Goal: Transaction & Acquisition: Purchase product/service

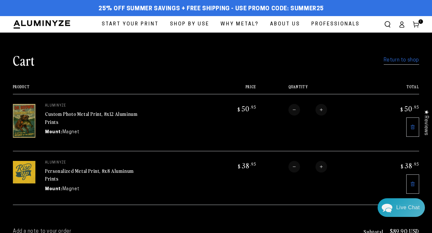
click at [80, 115] on link "Custom Photo Metal Print, 8x12 Aluminum Prints" at bounding box center [91, 117] width 92 height 15
click at [27, 123] on img at bounding box center [24, 121] width 23 height 34
click at [26, 120] on img at bounding box center [24, 121] width 23 height 34
click at [394, 60] on link "Return to shop" at bounding box center [401, 60] width 35 height 9
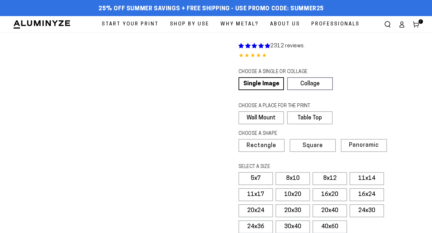
select select "**********"
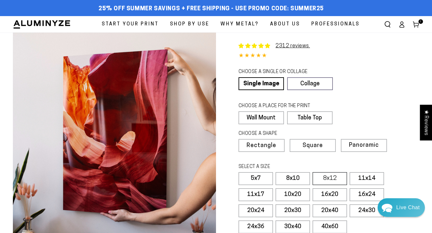
click at [332, 177] on label "8x12" at bounding box center [330, 178] width 34 height 13
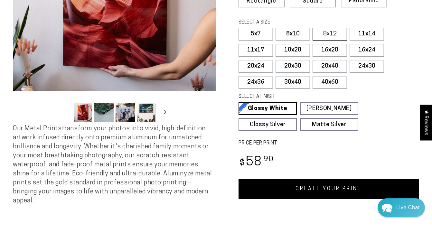
scroll to position [155, 0]
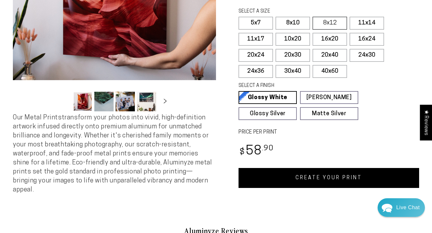
click at [332, 177] on link "CREATE YOUR PRINT" at bounding box center [329, 178] width 181 height 20
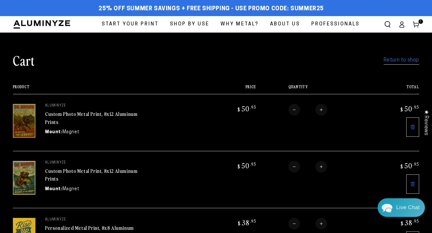
click at [396, 59] on link "Return to shop" at bounding box center [401, 60] width 35 height 9
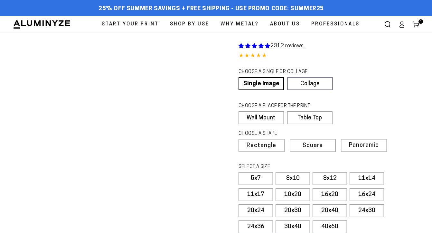
select select "**********"
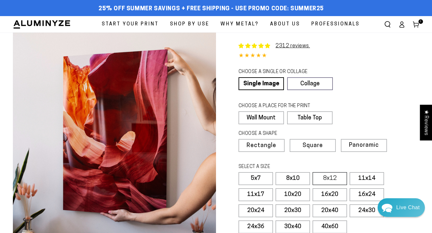
click at [322, 180] on label "8x12" at bounding box center [330, 178] width 34 height 13
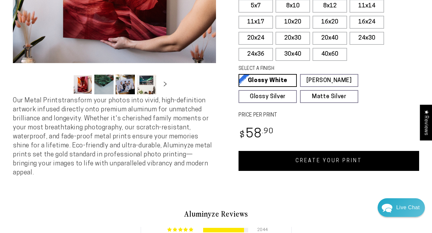
scroll to position [173, 0]
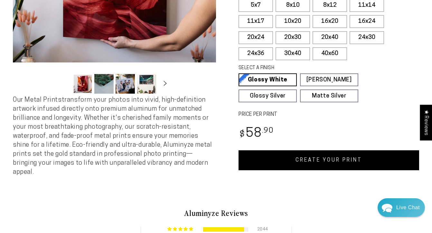
click at [331, 159] on link "CREATE YOUR PRINT" at bounding box center [329, 160] width 181 height 20
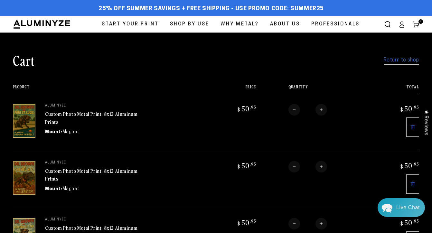
click at [405, 61] on link "Return to shop" at bounding box center [401, 60] width 35 height 9
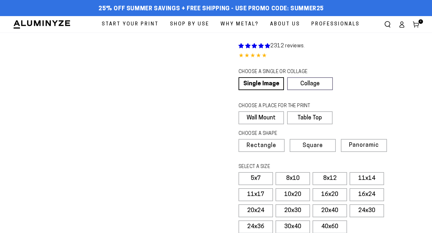
select select "**********"
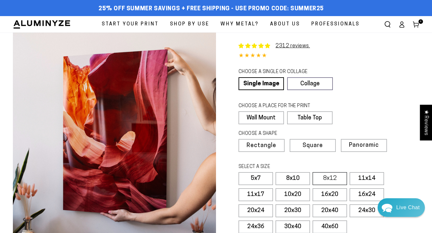
click at [323, 175] on label "8x12" at bounding box center [330, 178] width 34 height 13
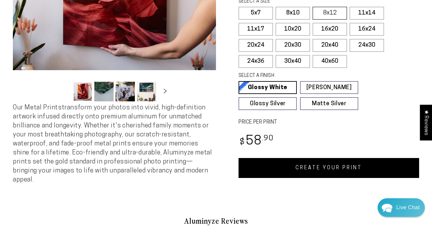
scroll to position [172, 0]
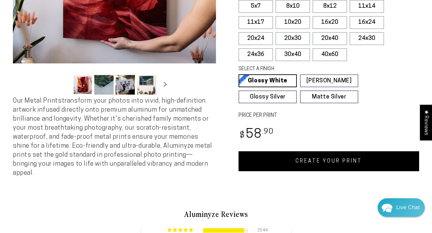
click at [312, 156] on link "CREATE YOUR PRINT" at bounding box center [329, 161] width 181 height 20
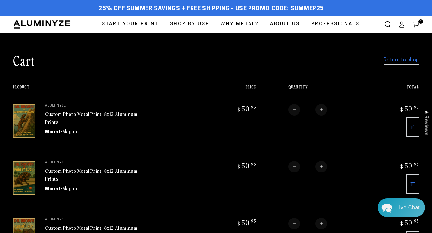
click at [402, 25] on icon at bounding box center [402, 26] width 4 height 3
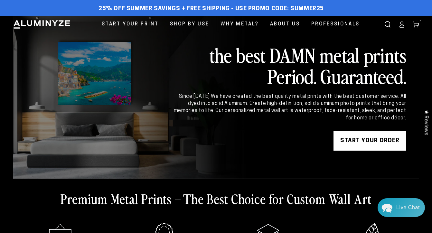
click at [417, 21] on icon at bounding box center [416, 24] width 6 height 6
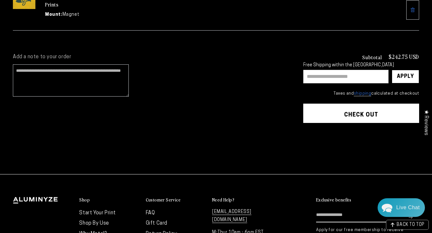
scroll to position [347, 0]
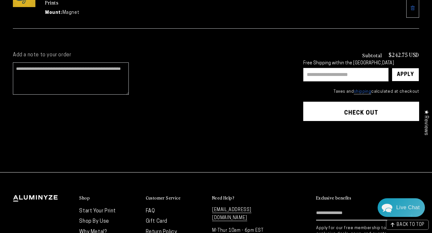
click at [341, 111] on button "Check out" at bounding box center [361, 111] width 116 height 19
